Goal: Navigation & Orientation: Understand site structure

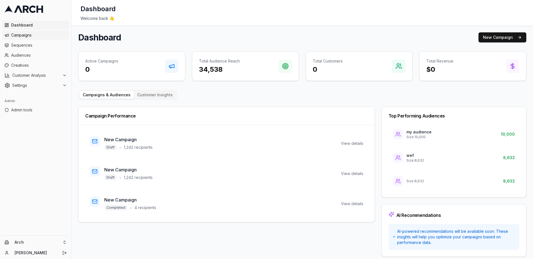
click at [33, 37] on span "Campaigns" at bounding box center [39, 35] width 56 height 6
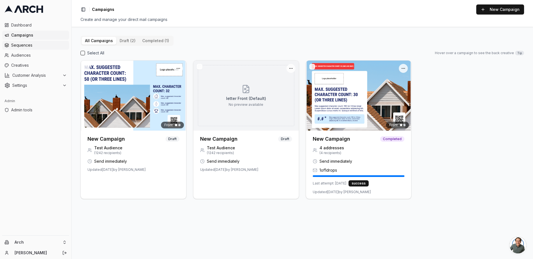
click at [33, 48] on span "Sequences" at bounding box center [39, 45] width 56 height 6
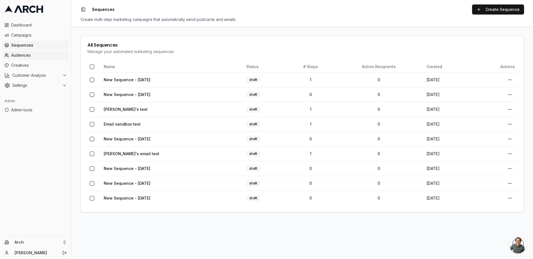
click at [31, 56] on span "Audiences" at bounding box center [39, 56] width 56 height 6
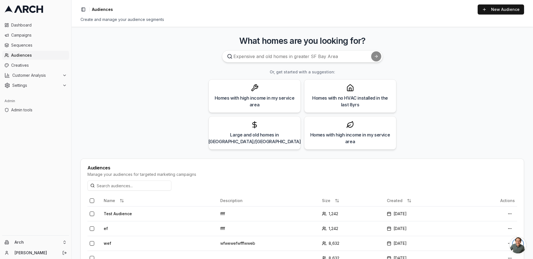
click at [428, 71] on h3 "Or, get started with a suggestion:" at bounding box center [302, 72] width 444 height 6
